Goal: Information Seeking & Learning: Learn about a topic

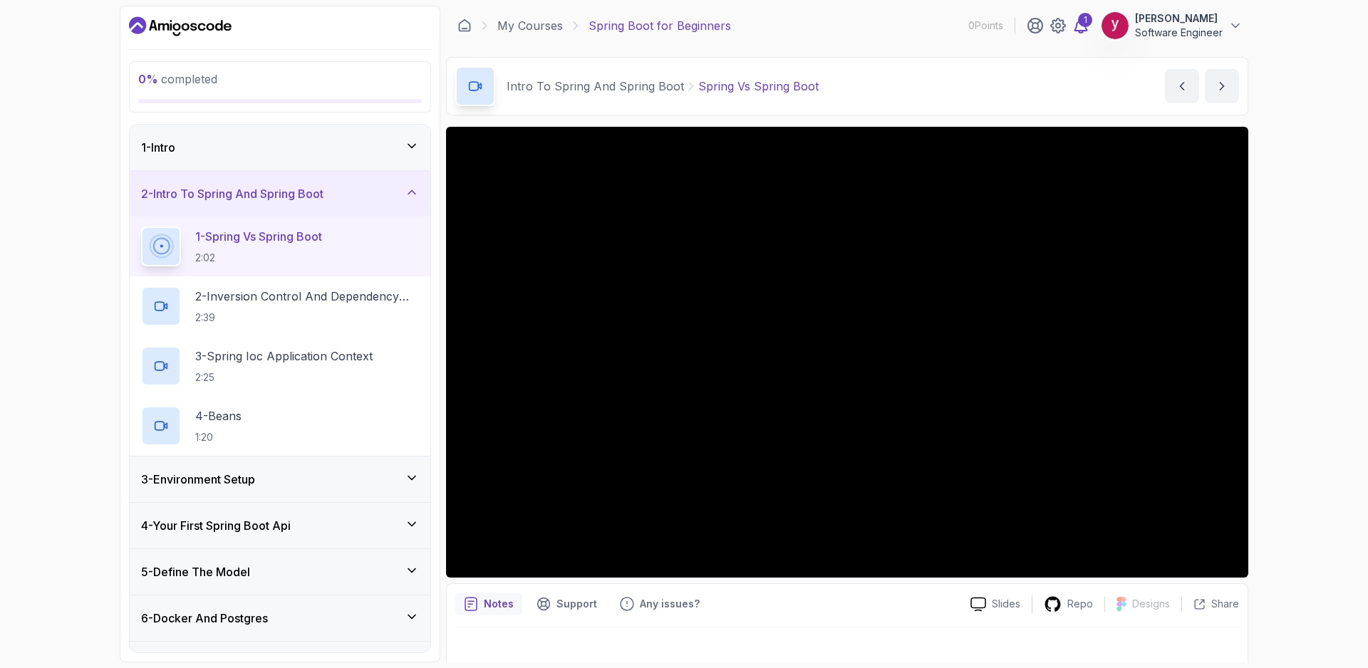
click at [1084, 25] on div "1" at bounding box center [1085, 20] width 14 height 14
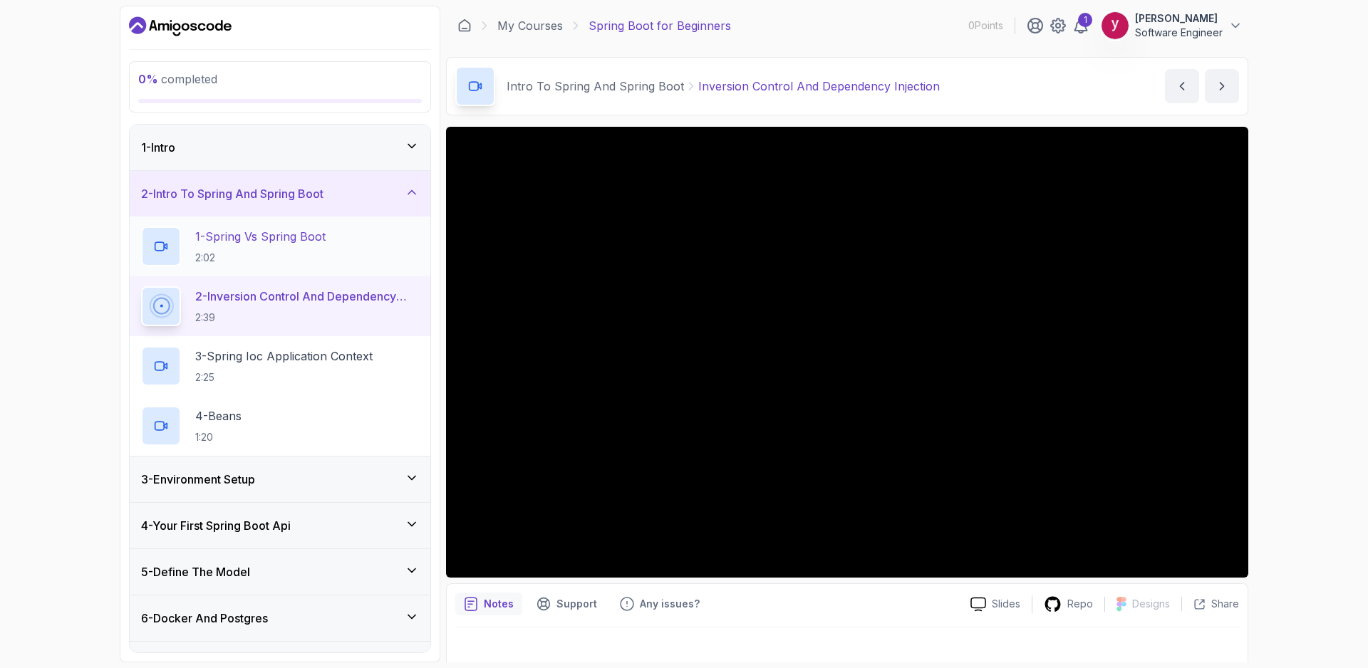
click at [275, 246] on h2 "1 - Spring Vs Spring Boot 2:02" at bounding box center [260, 246] width 130 height 37
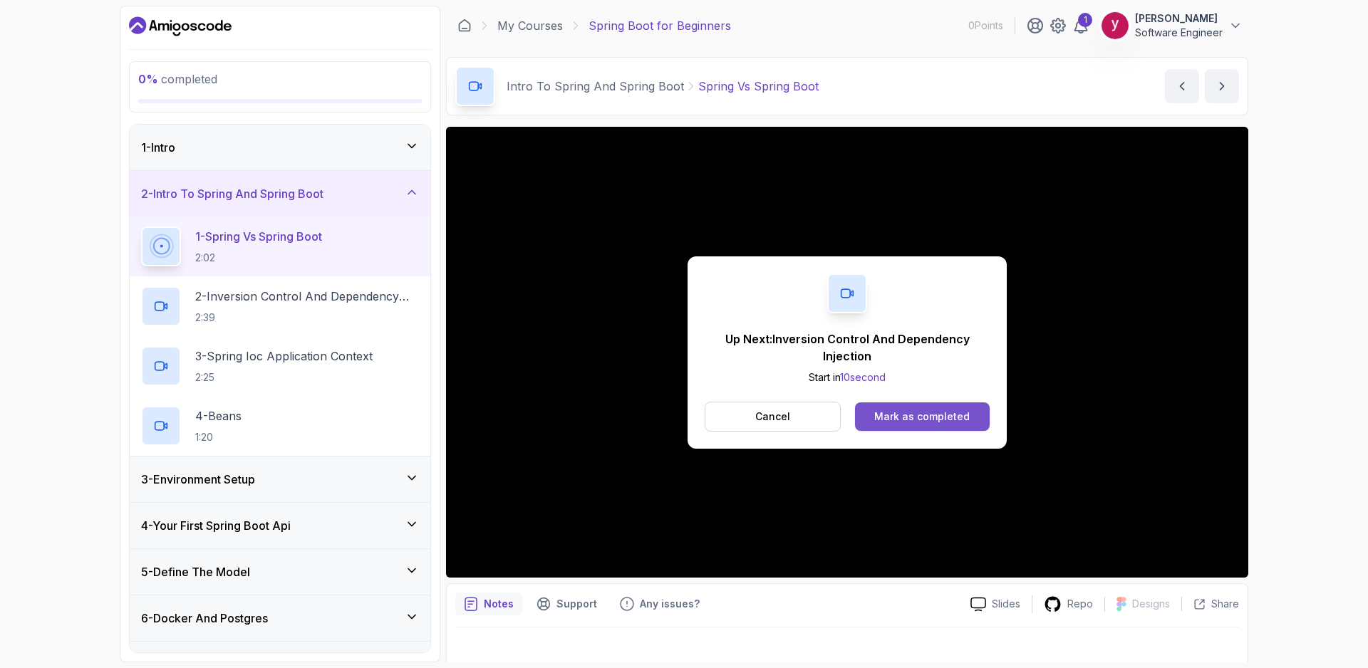
click at [937, 416] on div "Mark as completed" at bounding box center [921, 417] width 95 height 14
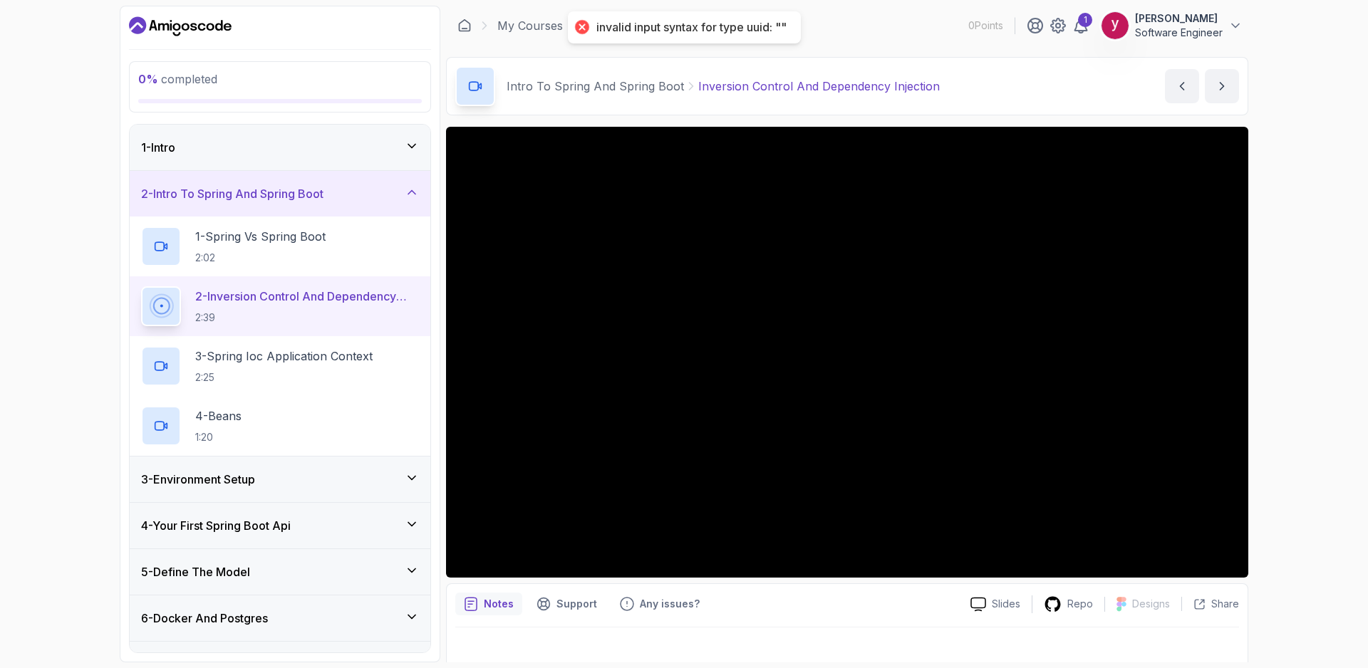
click at [717, 28] on div "invalid input syntax for type uuid: """ at bounding box center [691, 27] width 190 height 15
